Goal: Information Seeking & Learning: Learn about a topic

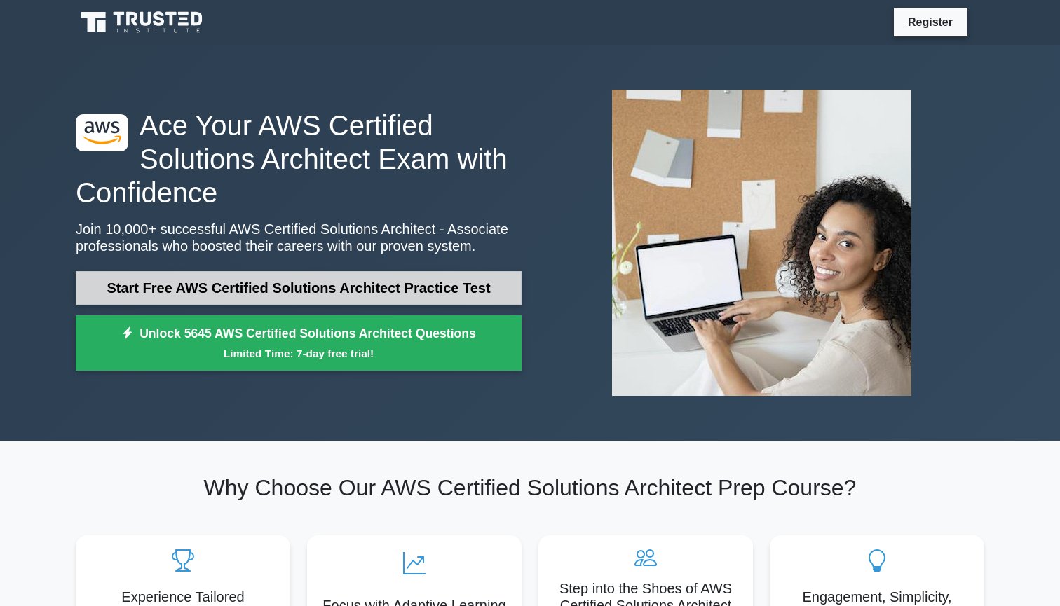
click at [372, 285] on link "Start Free AWS Certified Solutions Architect Practice Test" at bounding box center [299, 288] width 446 height 34
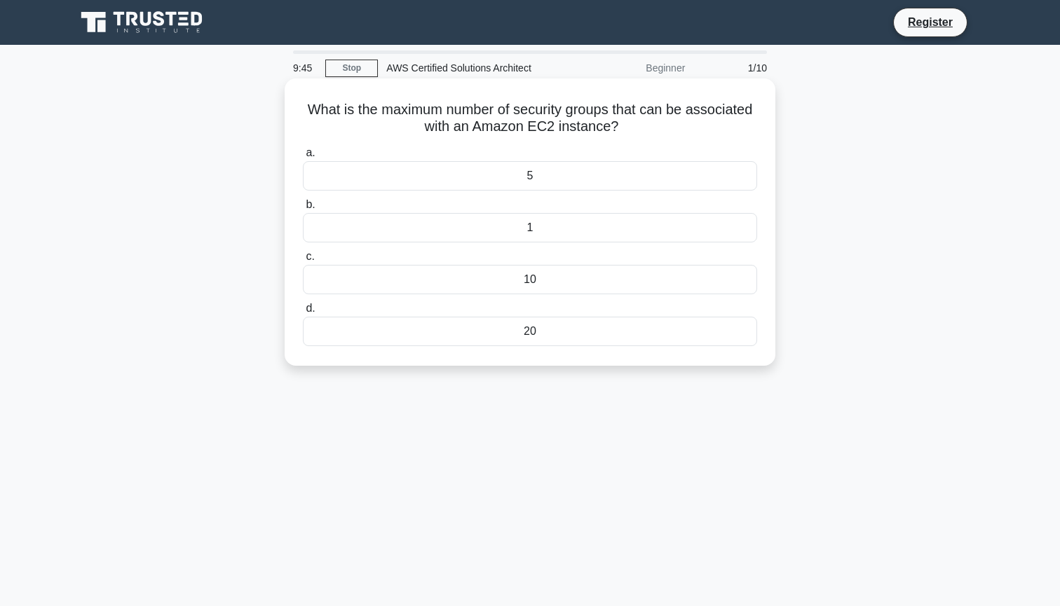
click at [529, 230] on div "1" at bounding box center [530, 227] width 454 height 29
click at [303, 210] on input "b. 1" at bounding box center [303, 204] width 0 height 9
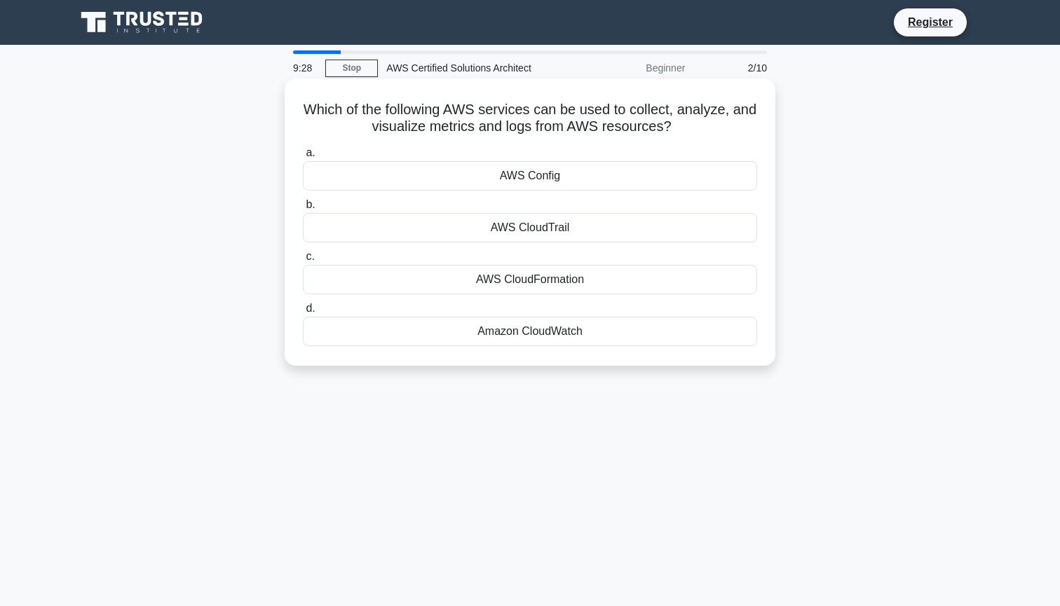
click at [545, 230] on div "AWS CloudTrail" at bounding box center [530, 227] width 454 height 29
click at [303, 210] on input "b. AWS CloudTrail" at bounding box center [303, 204] width 0 height 9
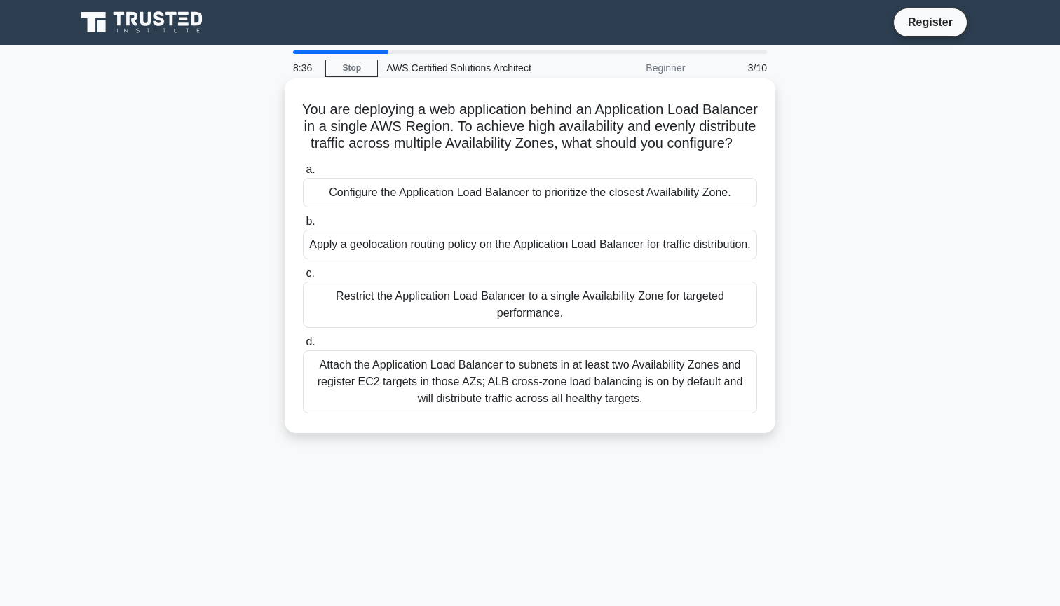
click at [458, 388] on div "Attach the Application Load Balancer to subnets in at least two Availability Zo…" at bounding box center [530, 381] width 454 height 63
click at [303, 347] on input "d. Attach the Application Load Balancer to subnets in at least two Availability…" at bounding box center [303, 342] width 0 height 9
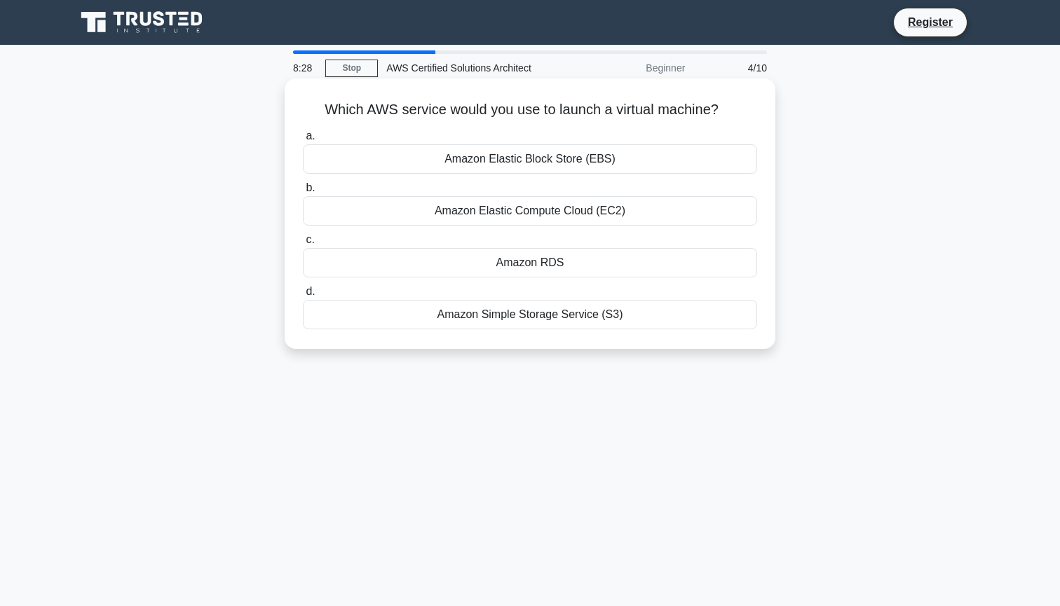
click at [573, 212] on div "Amazon Elastic Compute Cloud (EC2)" at bounding box center [530, 210] width 454 height 29
click at [303, 193] on input "b. Amazon Elastic Compute Cloud (EC2)" at bounding box center [303, 188] width 0 height 9
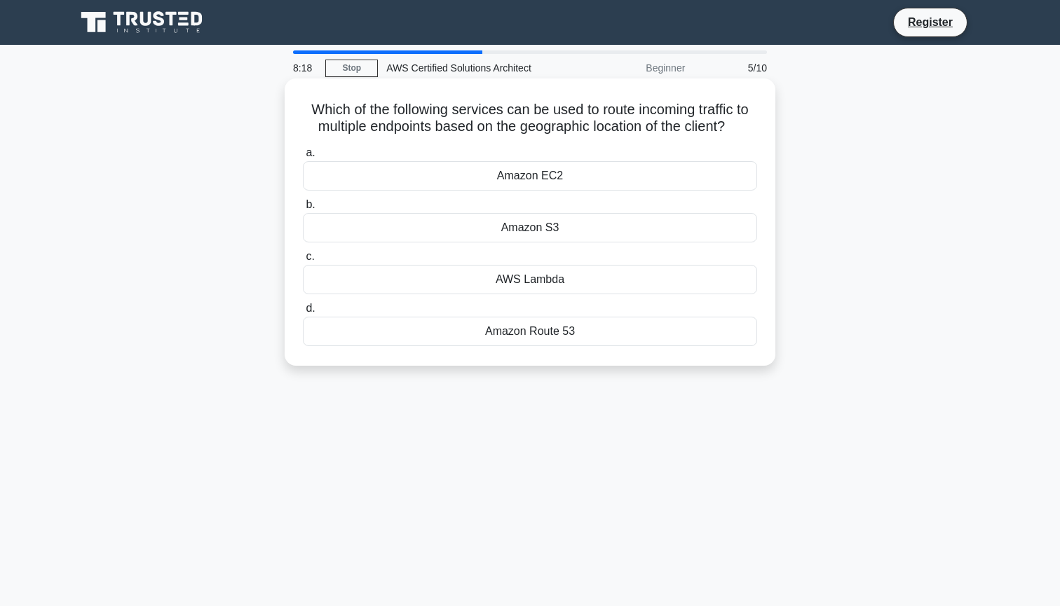
click at [521, 334] on div "Amazon Route 53" at bounding box center [530, 331] width 454 height 29
click at [303, 313] on input "d. Amazon Route 53" at bounding box center [303, 308] width 0 height 9
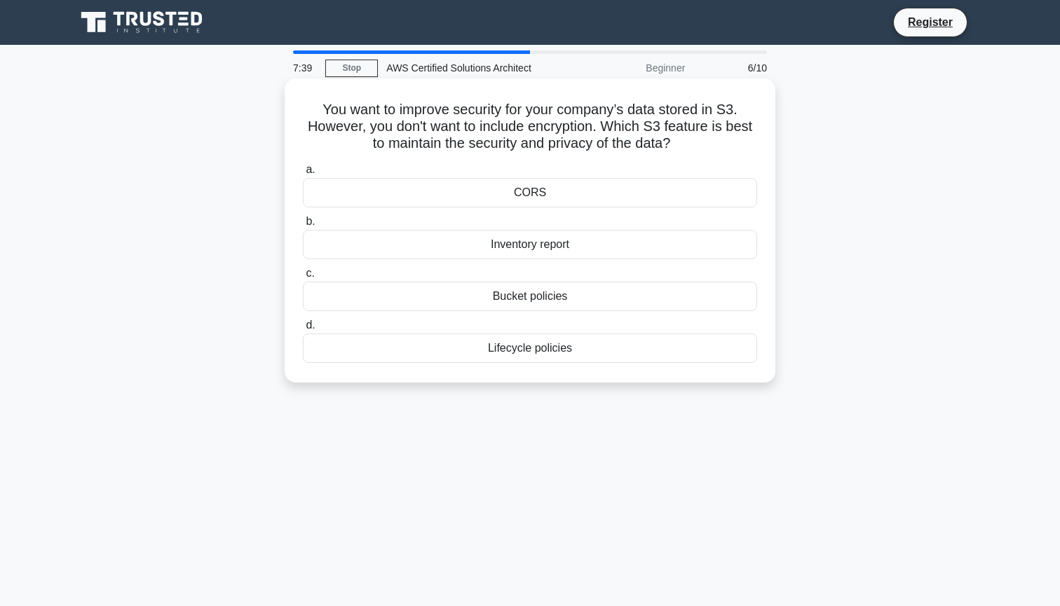
click at [551, 242] on div "Inventory report" at bounding box center [530, 244] width 454 height 29
click at [303, 226] on input "b. Inventory report" at bounding box center [303, 221] width 0 height 9
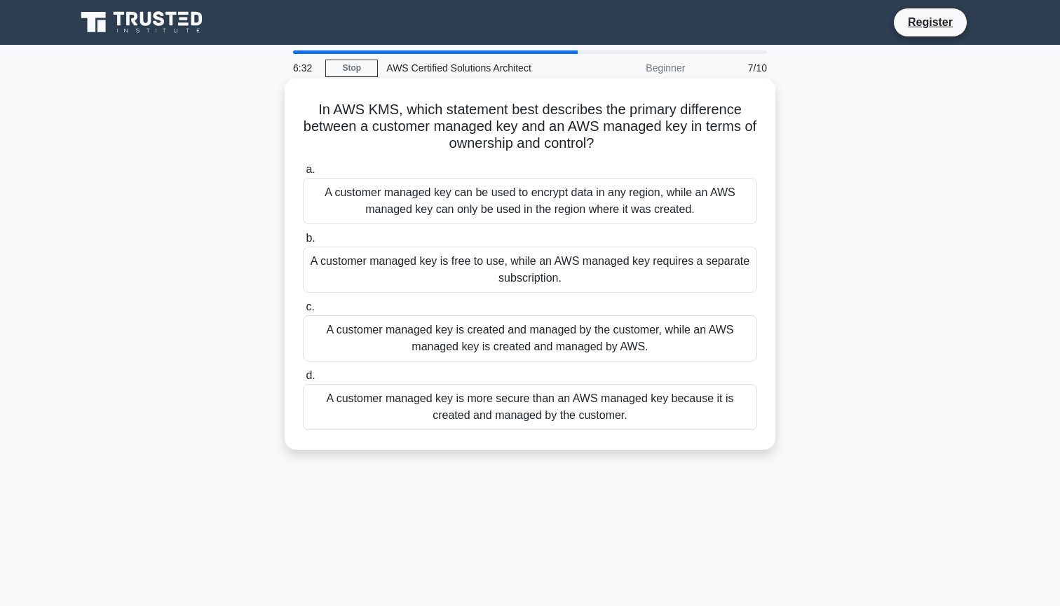
click at [453, 345] on div "A customer managed key is created and managed by the customer, while an AWS man…" at bounding box center [530, 338] width 454 height 46
click at [303, 312] on input "c. A customer managed key is created and managed by the customer, while an AWS …" at bounding box center [303, 307] width 0 height 9
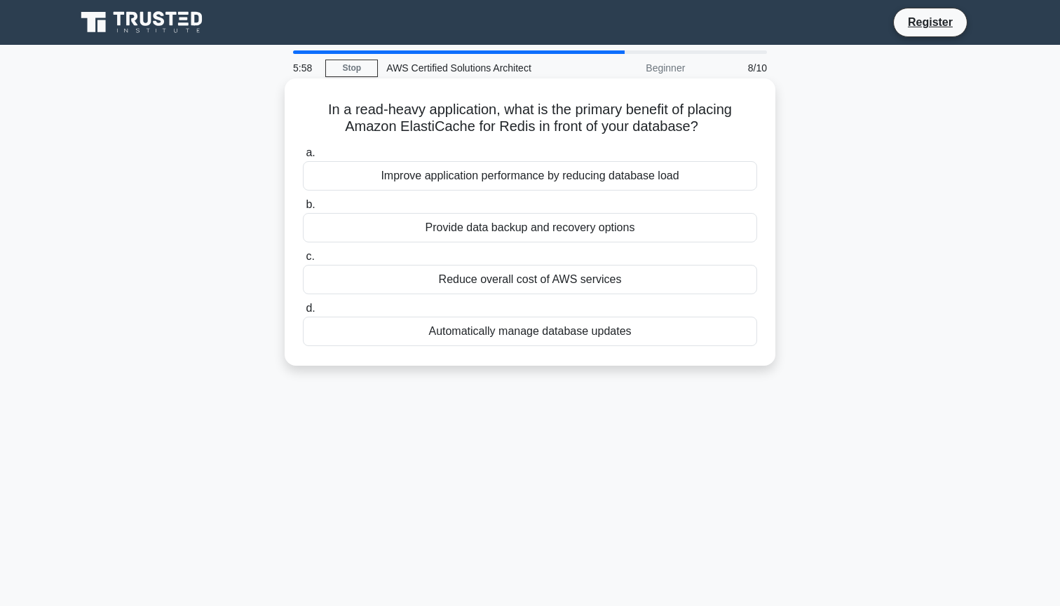
click at [493, 177] on div "Improve application performance by reducing database load" at bounding box center [530, 175] width 454 height 29
click at [303, 158] on input "a. Improve application performance by reducing database load" at bounding box center [303, 153] width 0 height 9
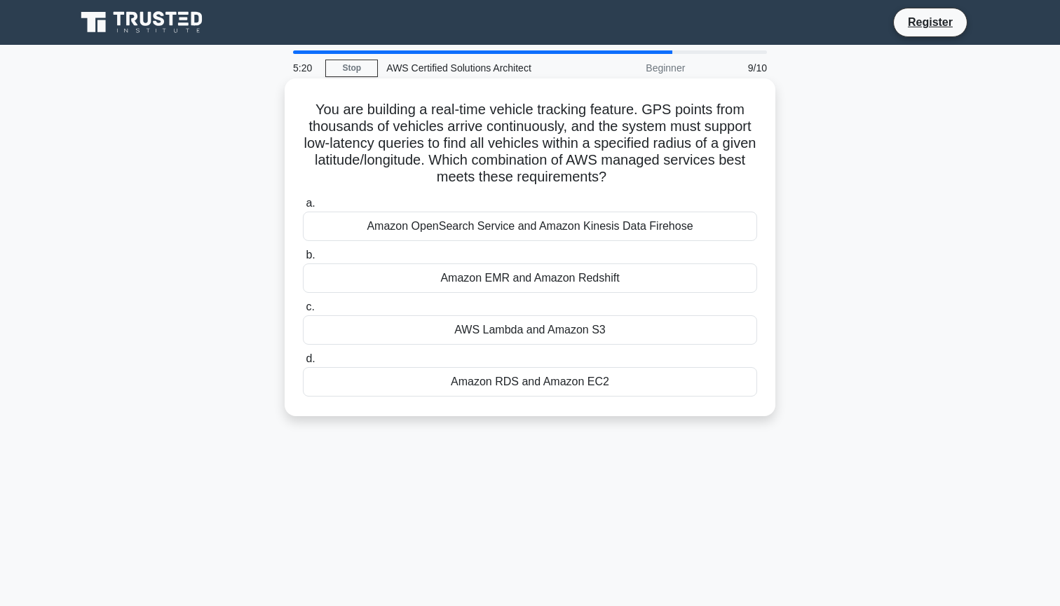
click at [643, 227] on div "Amazon OpenSearch Service and Amazon Kinesis Data Firehose" at bounding box center [530, 226] width 454 height 29
click at [303, 208] on input "a. Amazon OpenSearch Service and Amazon Kinesis Data Firehose" at bounding box center [303, 203] width 0 height 9
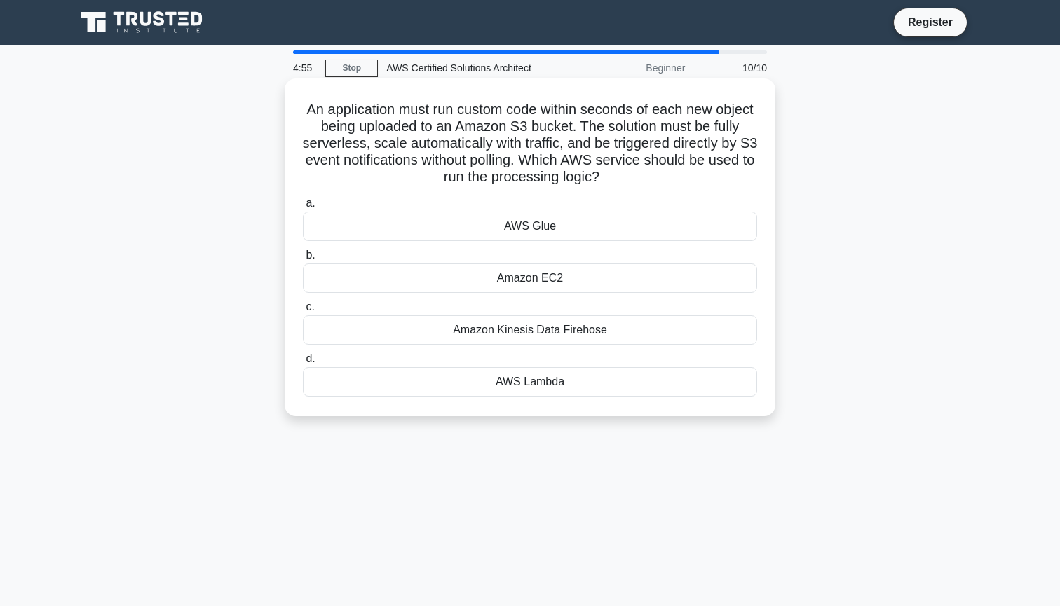
click at [548, 385] on div "AWS Lambda" at bounding box center [530, 381] width 454 height 29
click at [303, 364] on input "d. AWS Lambda" at bounding box center [303, 359] width 0 height 9
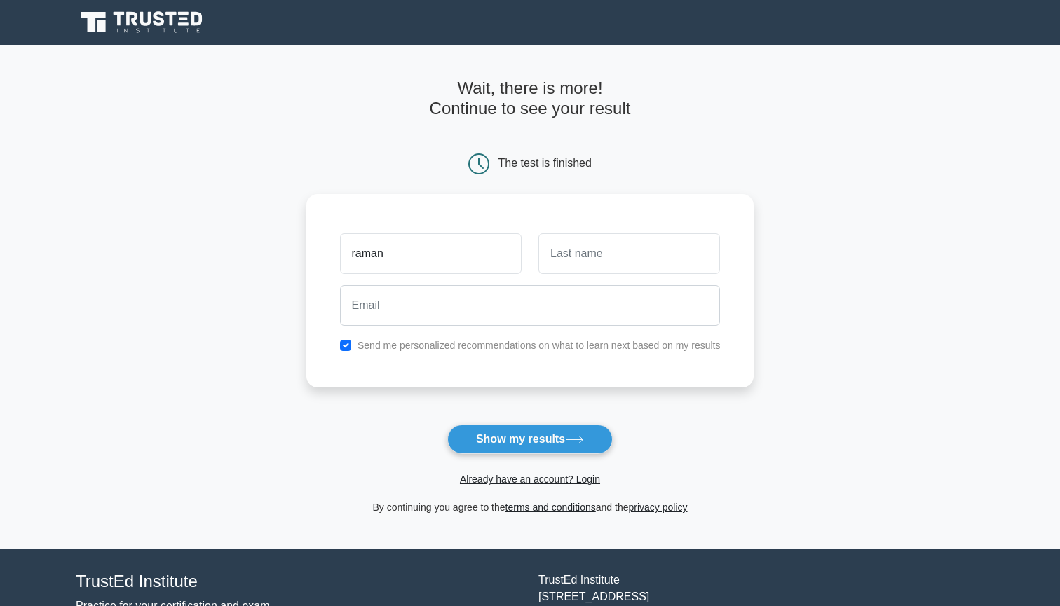
type input "raman"
type input "deep"
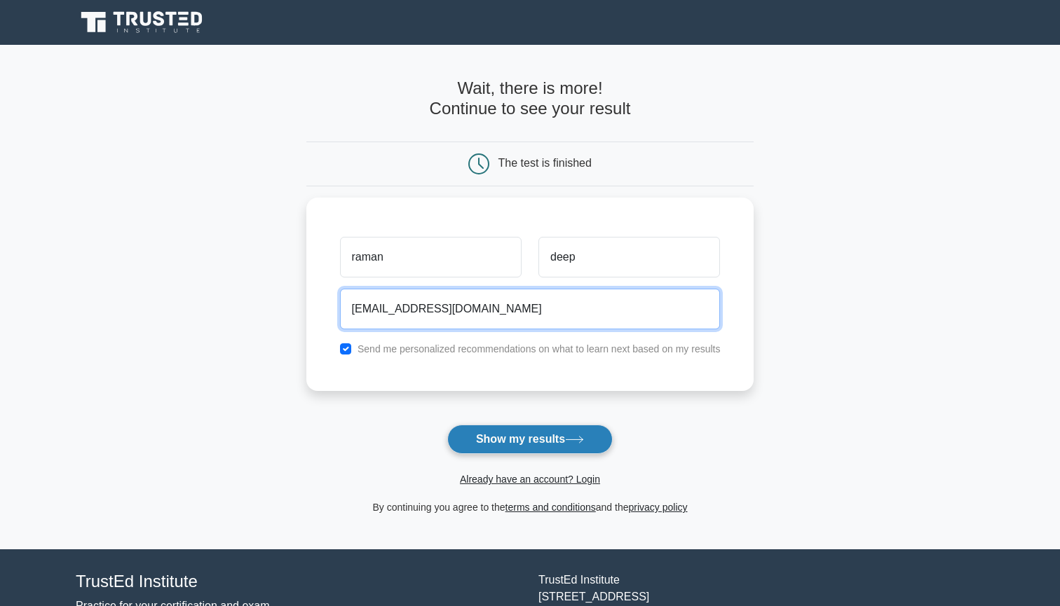
type input "deep40768@gmail.com"
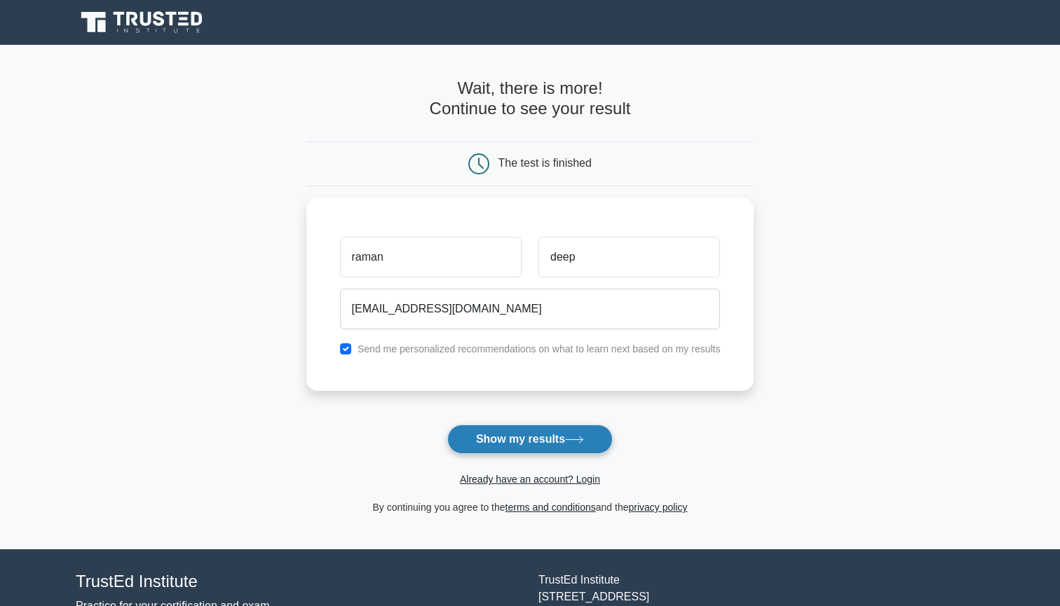
click at [519, 441] on button "Show my results" at bounding box center [529, 439] width 165 height 29
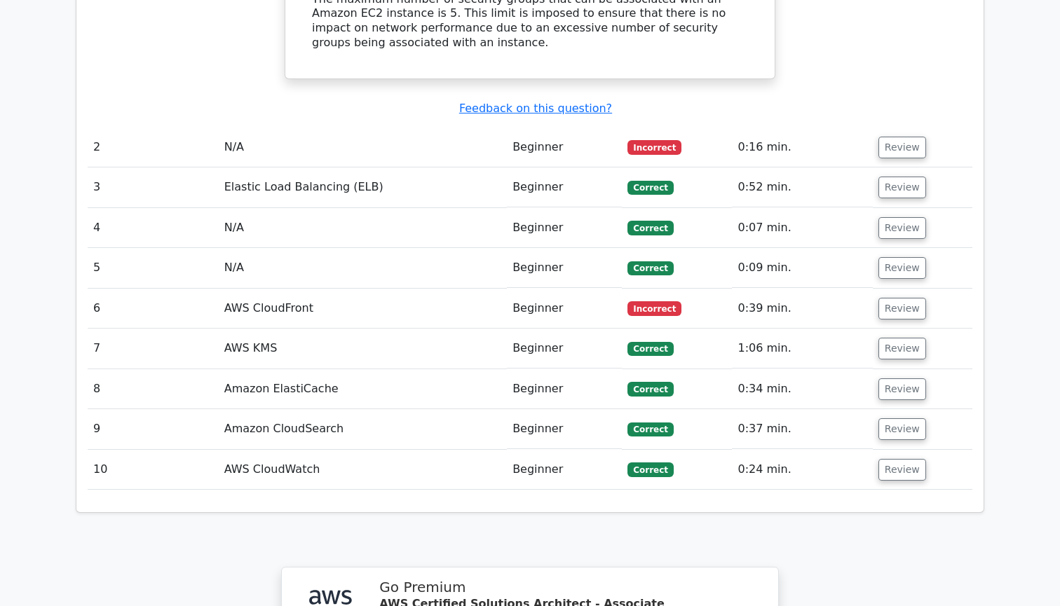
scroll to position [0, 1]
click at [892, 298] on button "Review" at bounding box center [901, 309] width 48 height 22
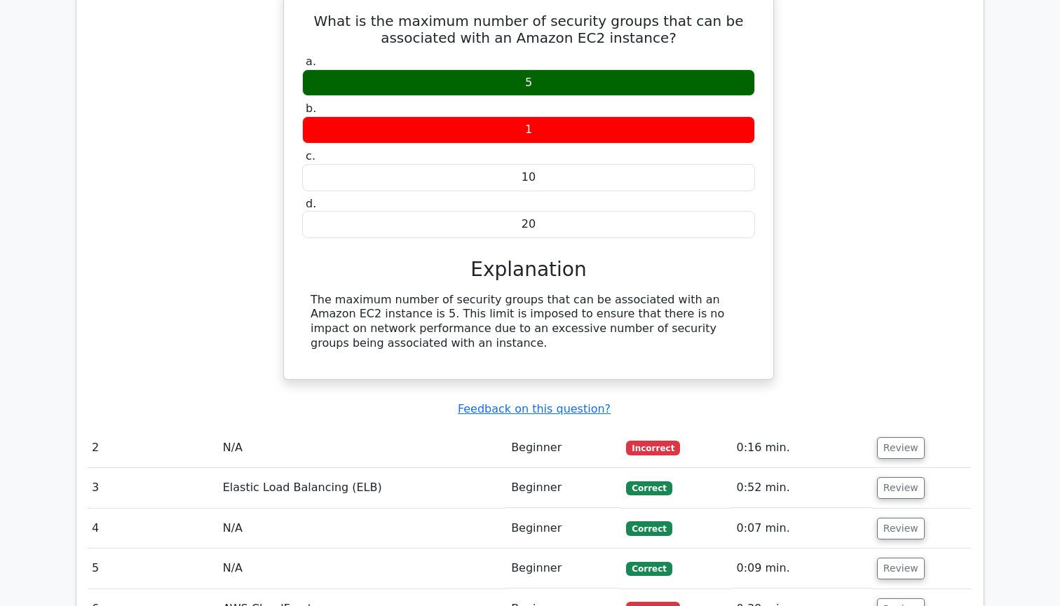
scroll to position [1254, 0]
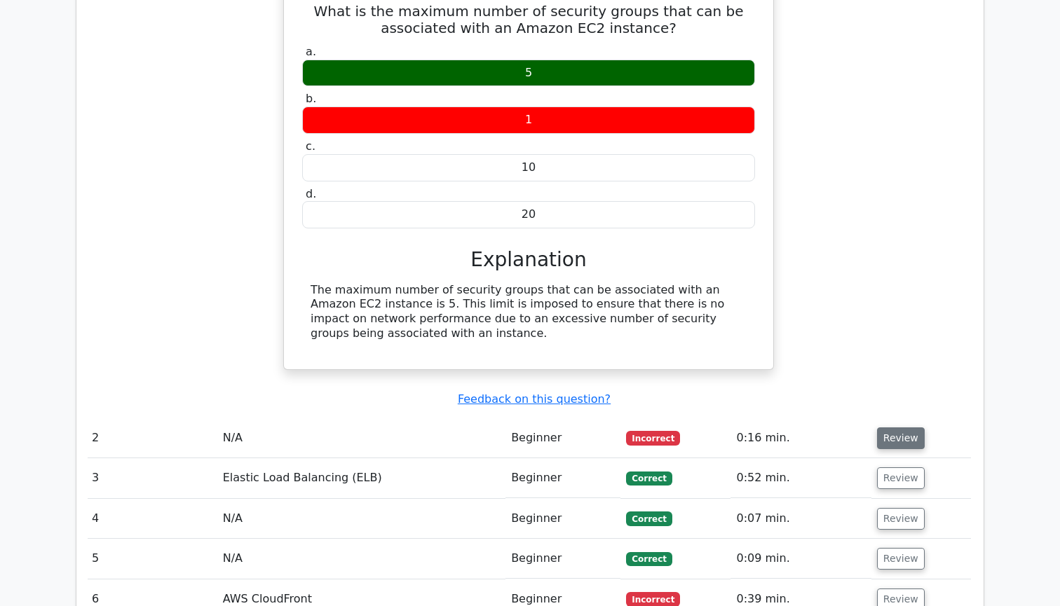
click at [886, 427] on button "Review" at bounding box center [901, 438] width 48 height 22
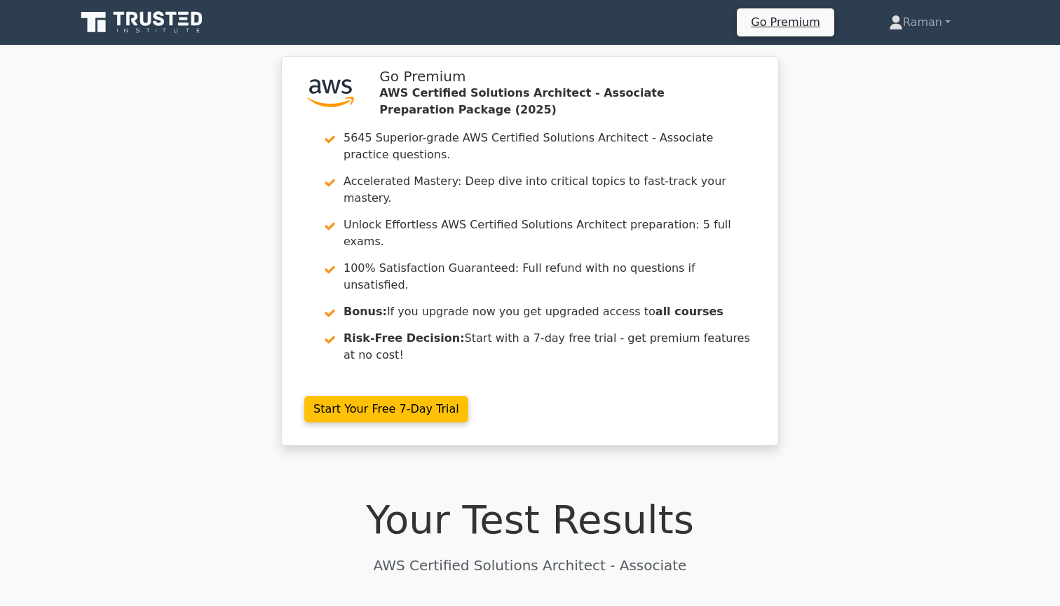
scroll to position [0, 0]
